Goal: Task Accomplishment & Management: Manage account settings

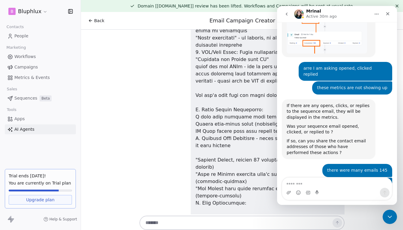
scroll to position [1685, 0]
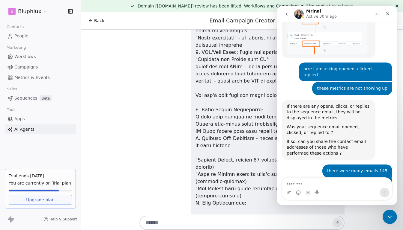
drag, startPoint x: 298, startPoint y: 153, endPoint x: 343, endPoint y: 157, distance: 44.8
click at [343, 215] on div "Please share the contact email addresses, who have either opened , clicked , or…" at bounding box center [328, 226] width 84 height 23
click at [318, 189] on div "Intercom messenger" at bounding box center [317, 193] width 5 height 10
click at [319, 188] on textarea "Message…" at bounding box center [337, 183] width 110 height 10
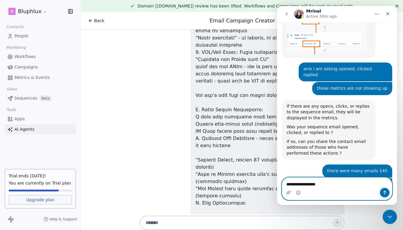
type textarea "**********"
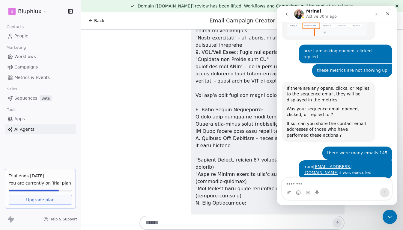
click at [290, 13] on button "go back" at bounding box center [286, 13] width 11 height 11
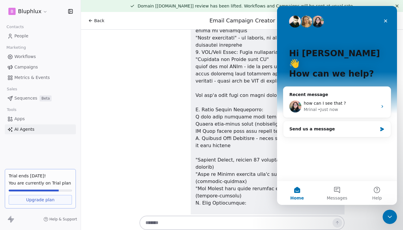
scroll to position [0, 0]
click at [27, 38] on span "People" at bounding box center [21, 36] width 14 height 6
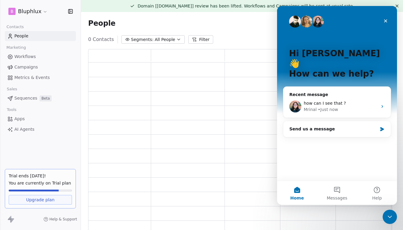
click at [0, 36] on div at bounding box center [0, 115] width 0 height 230
click at [386, 22] on icon "Close" at bounding box center [385, 21] width 5 height 5
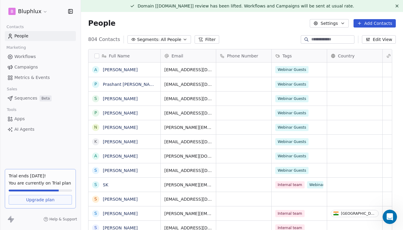
scroll to position [199, 315]
click at [120, 70] on link "[PERSON_NAME]" at bounding box center [120, 69] width 35 height 5
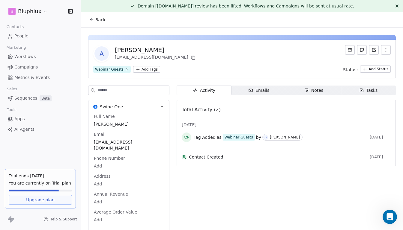
click at [91, 22] on icon at bounding box center [91, 19] width 5 height 5
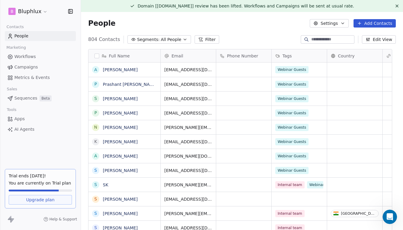
scroll to position [199, 315]
click at [94, 71] on button "grid" at bounding box center [95, 69] width 5 height 5
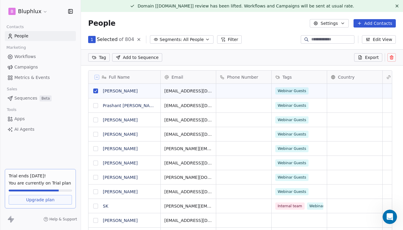
scroll to position [178, 315]
click at [389, 58] on icon at bounding box center [391, 57] width 5 height 5
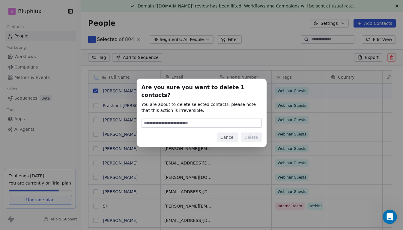
click at [207, 120] on input at bounding box center [202, 123] width 120 height 9
type input "******"
click at [255, 137] on button "Delete" at bounding box center [251, 138] width 21 height 10
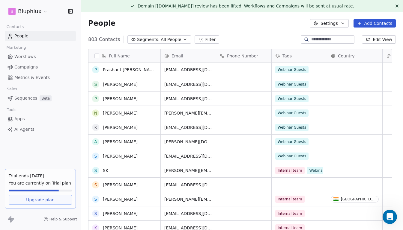
scroll to position [0, 0]
click at [169, 39] on span "All People" at bounding box center [171, 40] width 20 height 6
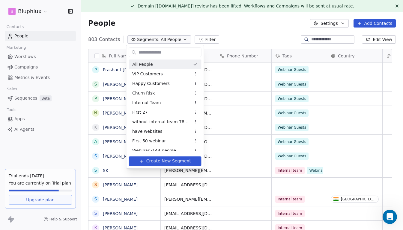
click at [176, 30] on html "B Bluphlux Contacts People Marketing Workflows Campaigns Metrics & Events Sales…" at bounding box center [201, 115] width 403 height 230
